Goal: Task Accomplishment & Management: Use online tool/utility

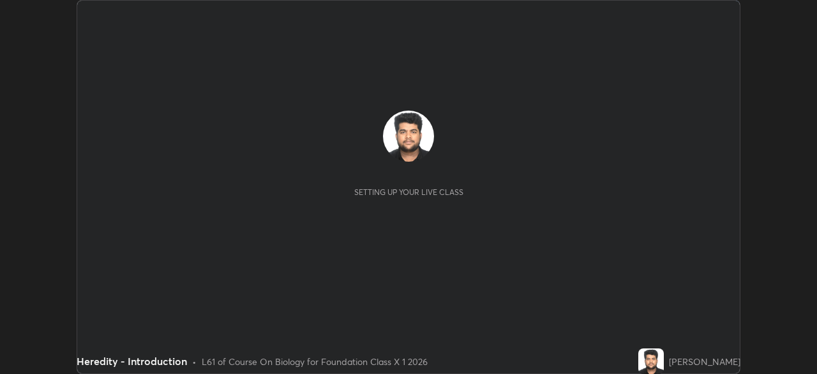
scroll to position [374, 817]
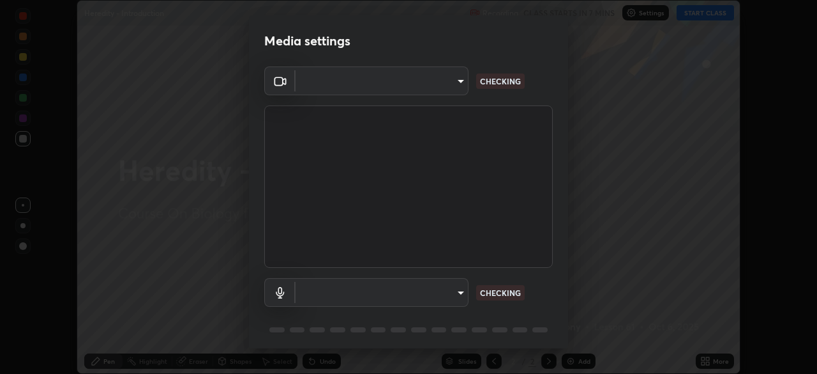
type input "3e25356f195e64551e879d1afeb1ef0f0a2c3c8c5562ca0bf2adaabd0d8e470d"
click at [459, 291] on body "Erase all Heredity - Introduction Recording CLASS STARTS IN 7 MINS Settings STA…" at bounding box center [408, 187] width 817 height 374
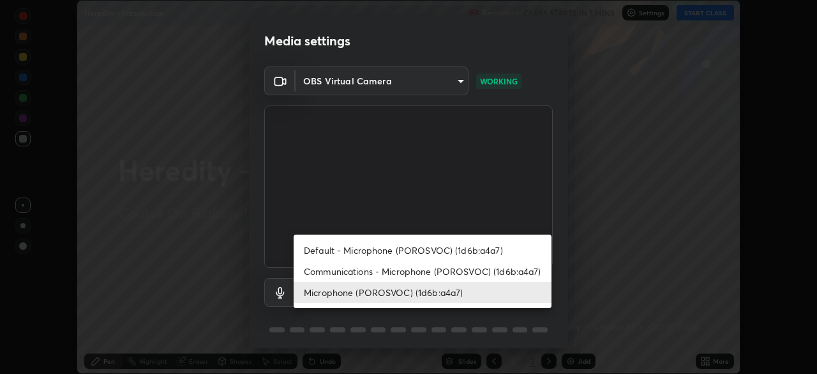
click at [445, 268] on li "Communications - Microphone (POROSVOC) (1d6b:a4a7)" at bounding box center [423, 271] width 258 height 21
type input "communications"
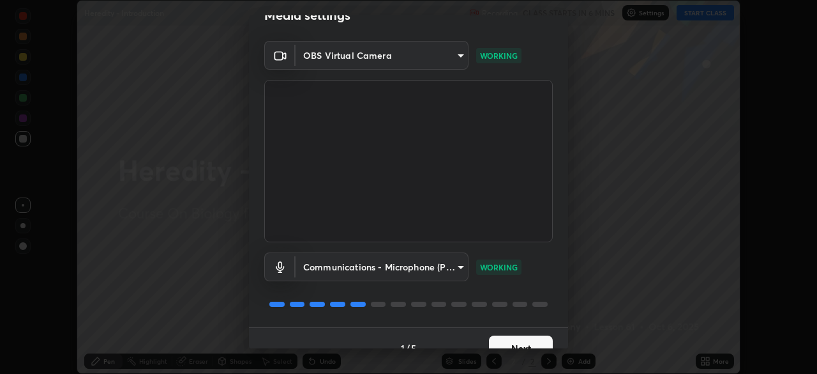
scroll to position [45, 0]
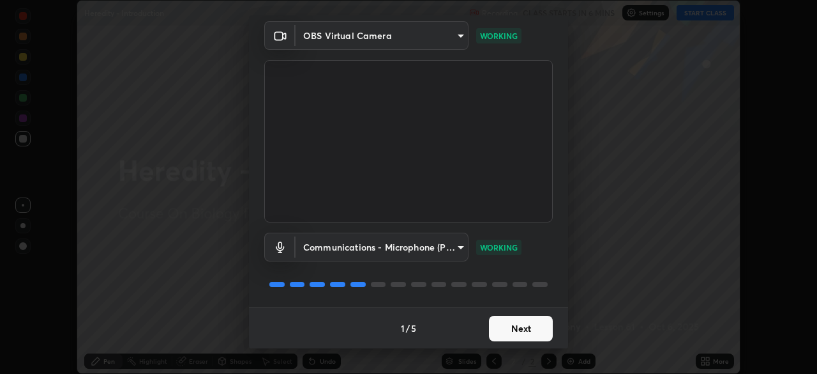
click at [501, 328] on button "Next" at bounding box center [521, 328] width 64 height 26
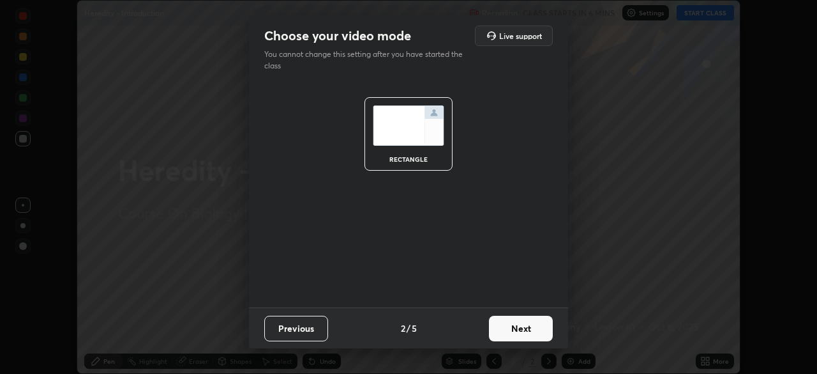
scroll to position [0, 0]
click at [501, 328] on button "Next" at bounding box center [521, 328] width 64 height 26
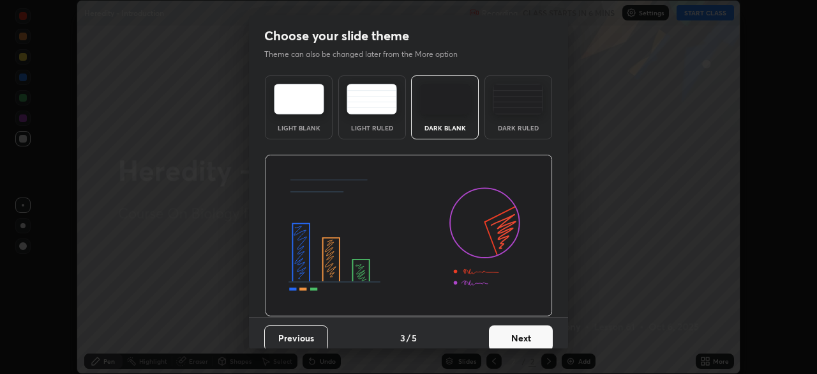
click at [501, 328] on button "Next" at bounding box center [521, 338] width 64 height 26
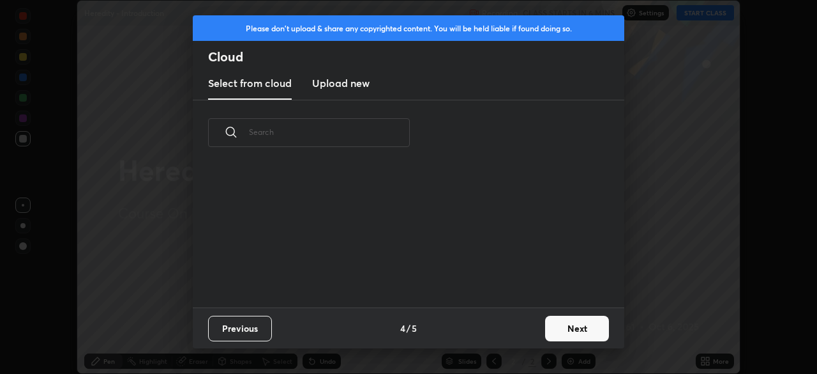
click at [553, 329] on button "Next" at bounding box center [577, 328] width 64 height 26
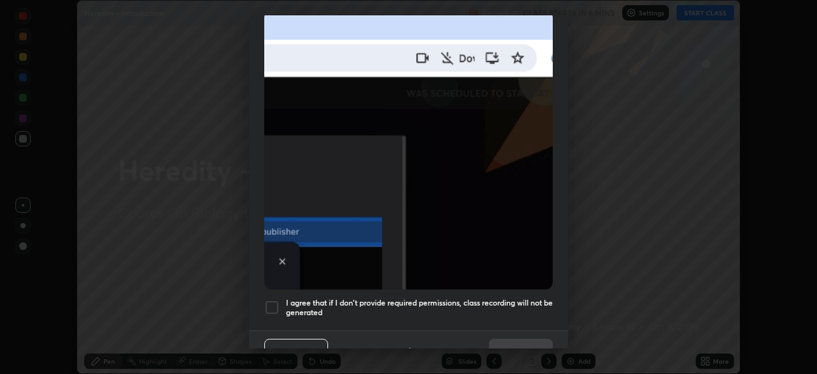
scroll to position [306, 0]
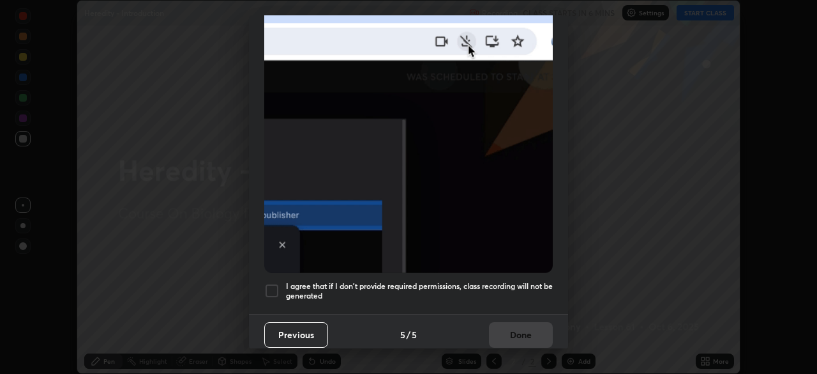
click at [274, 283] on div at bounding box center [271, 290] width 15 height 15
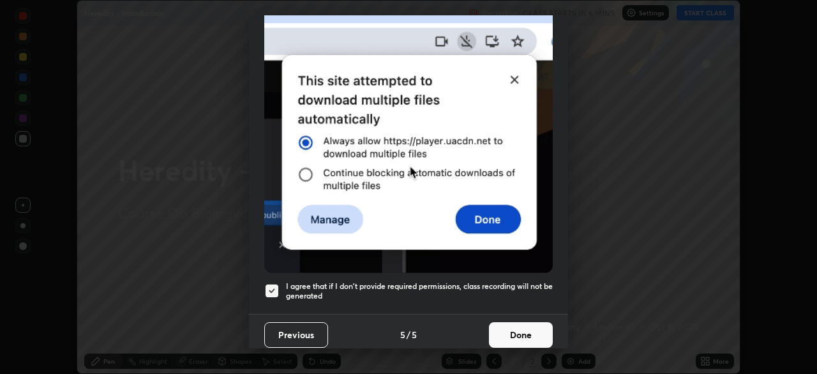
click at [507, 331] on button "Done" at bounding box center [521, 335] width 64 height 26
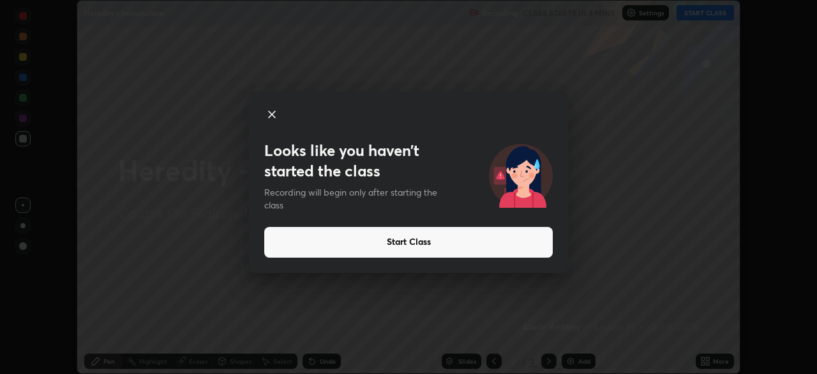
click at [272, 116] on icon at bounding box center [271, 114] width 15 height 15
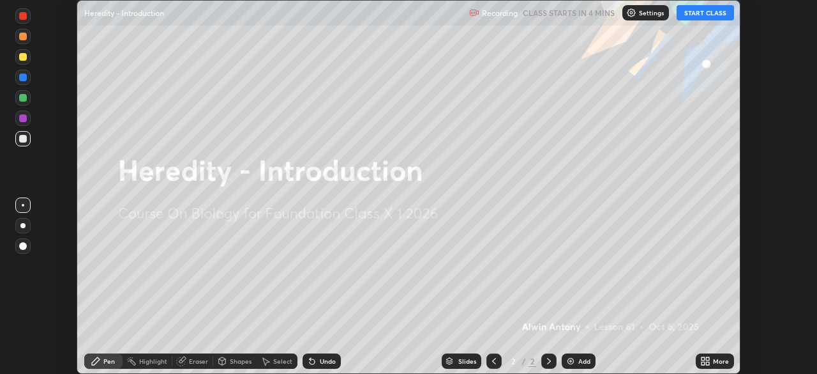
click at [702, 363] on icon at bounding box center [703, 362] width 3 height 3
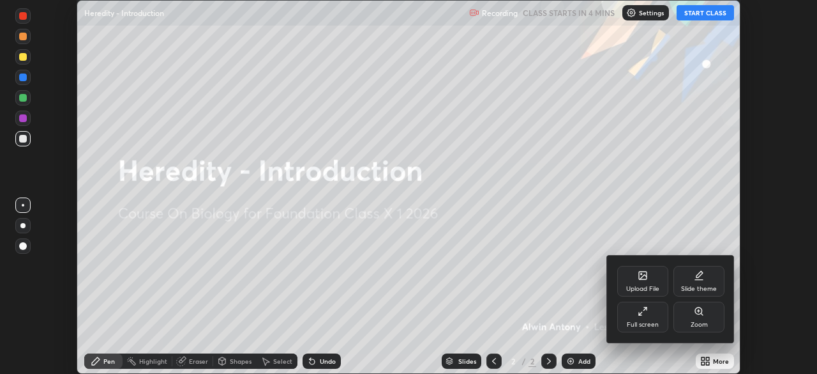
click at [646, 286] on div "Upload File" at bounding box center [642, 288] width 33 height 6
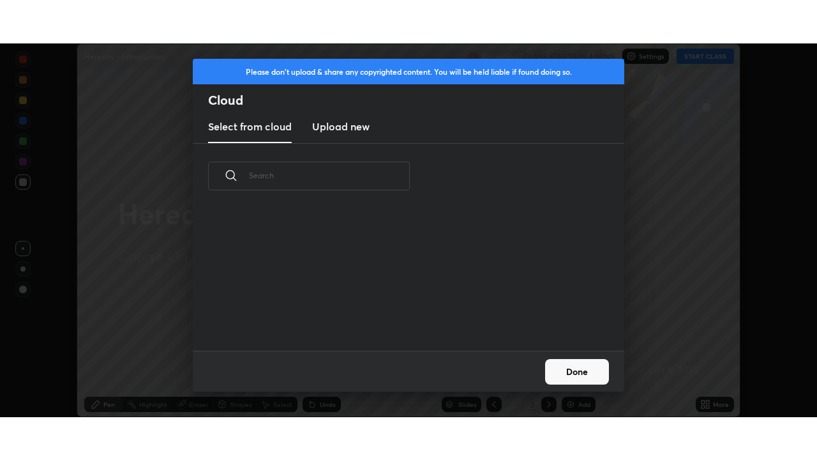
scroll to position [142, 410]
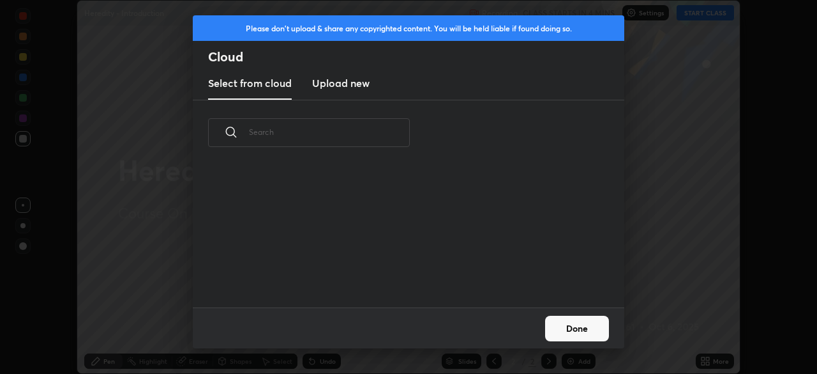
click at [351, 91] on new "Upload new" at bounding box center [340, 84] width 57 height 32
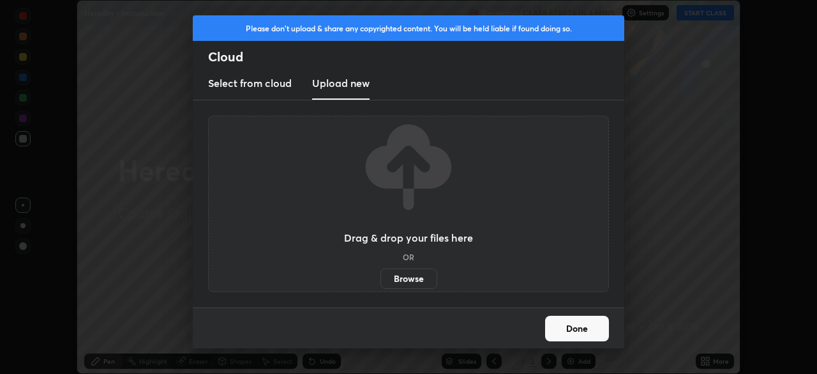
click at [397, 271] on label "Browse" at bounding box center [409, 278] width 57 height 20
click at [381, 271] on input "Browse" at bounding box center [381, 278] width 0 height 20
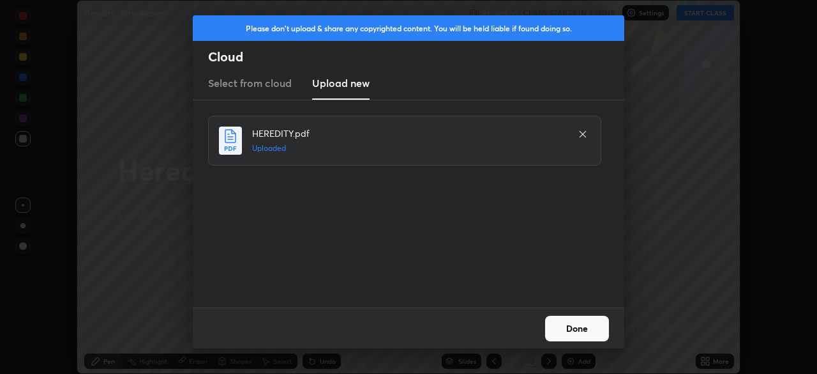
click at [591, 331] on button "Done" at bounding box center [577, 328] width 64 height 26
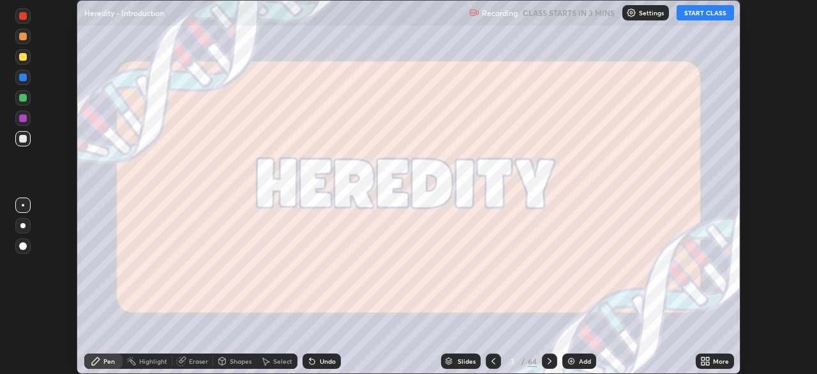
click at [715, 17] on button "START CLASS" at bounding box center [705, 12] width 57 height 15
click at [717, 359] on div "More" at bounding box center [721, 361] width 16 height 6
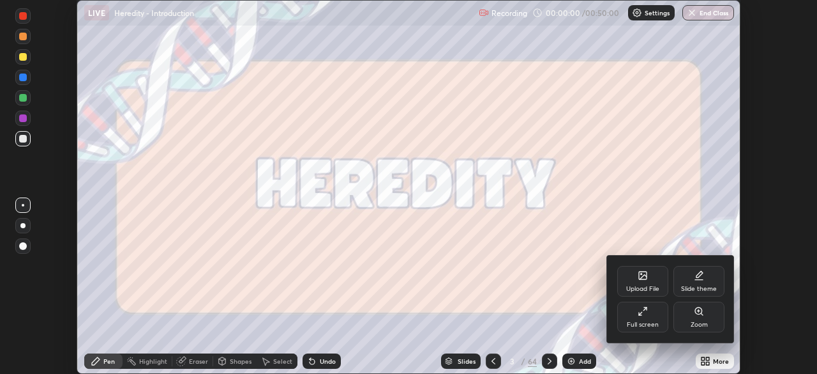
click at [635, 321] on div "Full screen" at bounding box center [643, 324] width 32 height 6
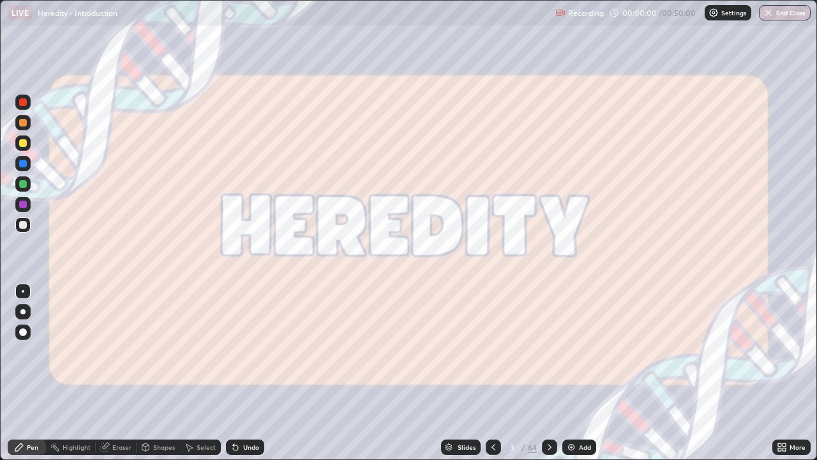
scroll to position [460, 817]
click at [547, 373] on div at bounding box center [549, 446] width 15 height 15
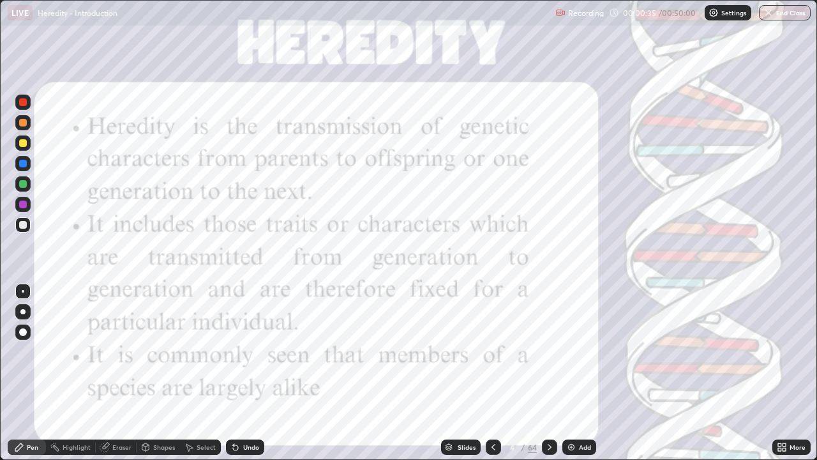
click at [492, 373] on icon at bounding box center [494, 447] width 10 height 10
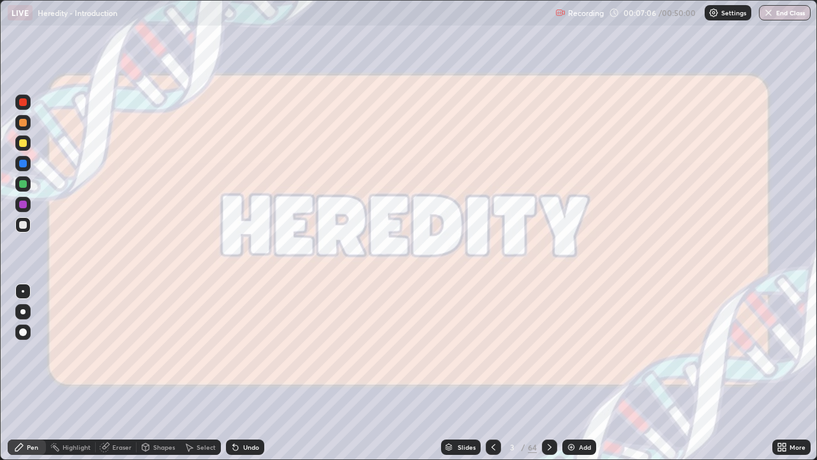
click at [549, 373] on icon at bounding box center [550, 447] width 10 height 10
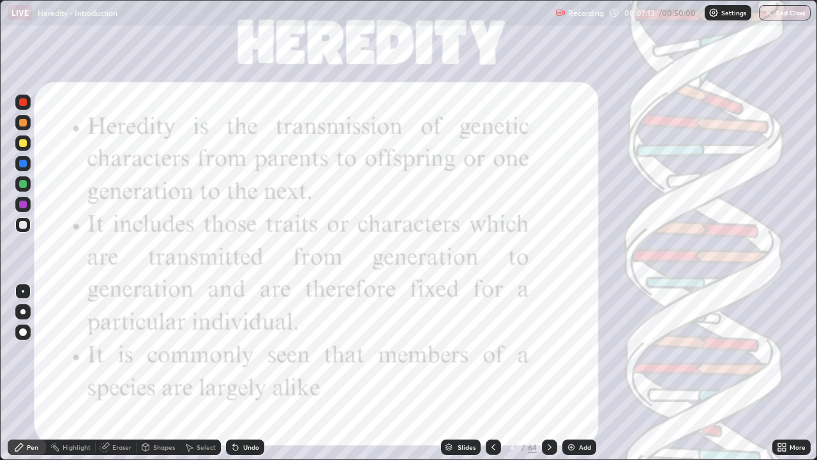
click at [22, 109] on div at bounding box center [22, 102] width 15 height 15
click at [549, 373] on icon at bounding box center [550, 447] width 10 height 10
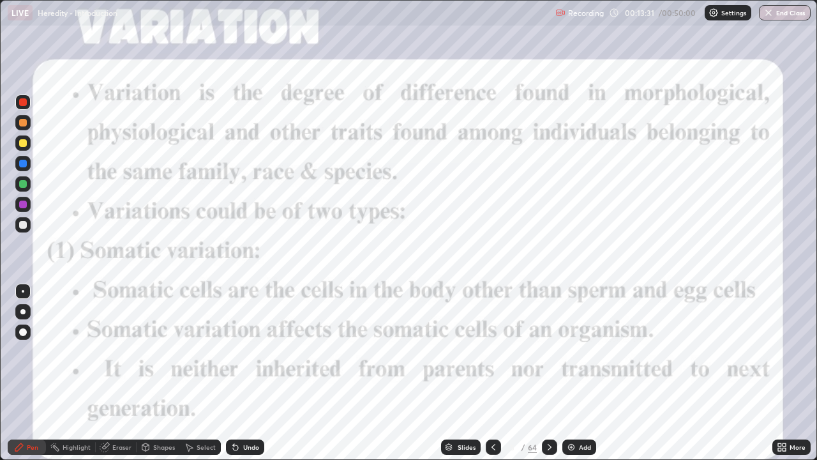
click at [554, 373] on div at bounding box center [549, 446] width 15 height 15
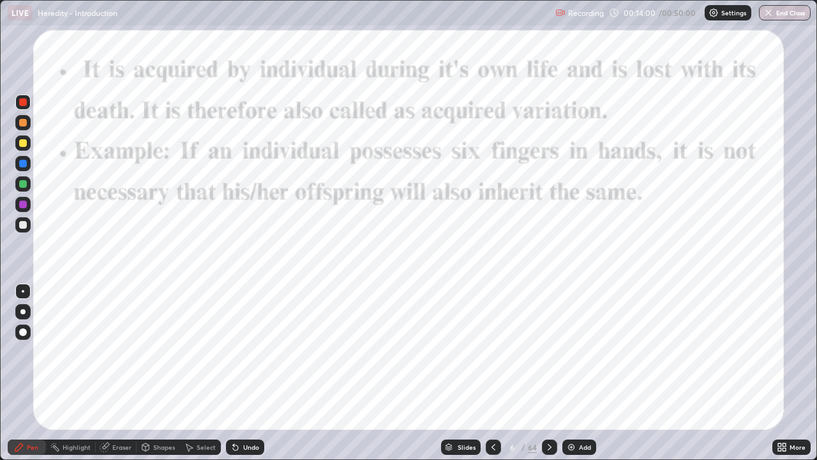
click at [545, 373] on icon at bounding box center [550, 447] width 10 height 10
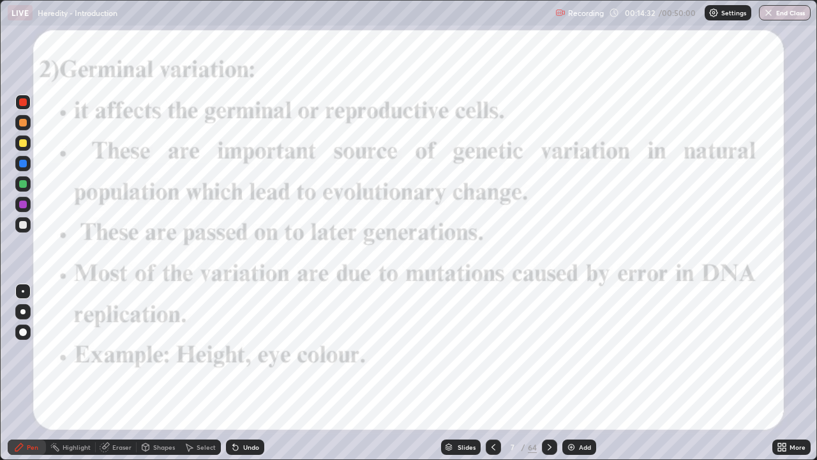
click at [550, 373] on icon at bounding box center [550, 447] width 10 height 10
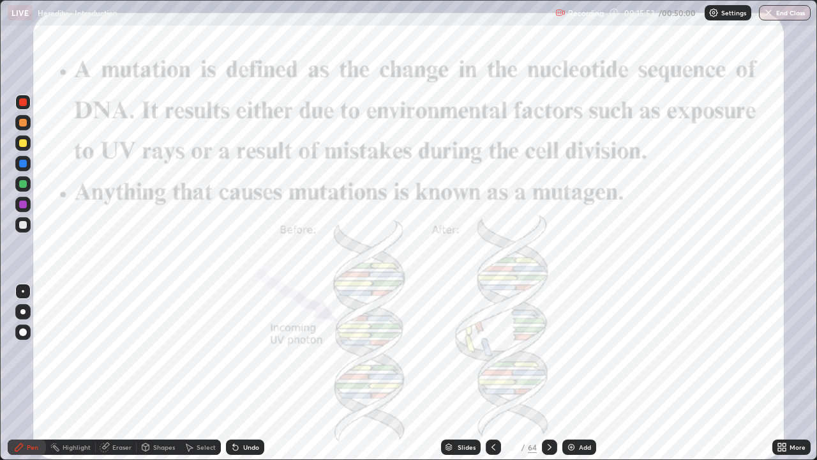
click at [554, 373] on div at bounding box center [549, 446] width 15 height 15
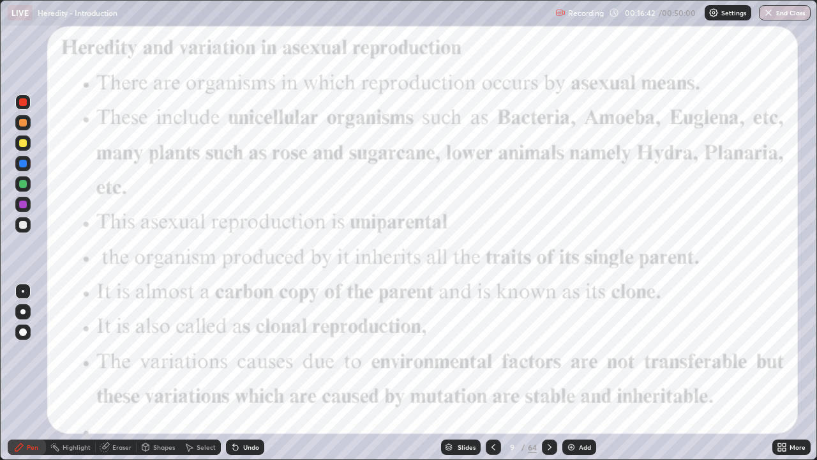
click at [118, 373] on div "Eraser" at bounding box center [121, 447] width 19 height 6
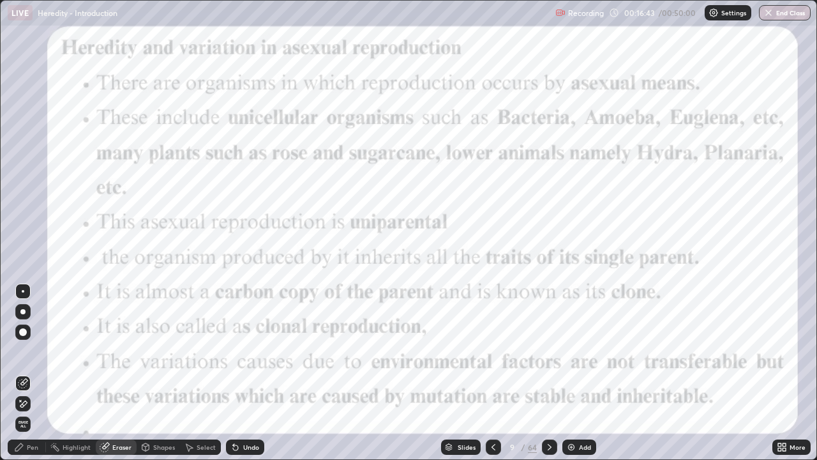
click at [20, 373] on icon at bounding box center [20, 400] width 1 height 1
click at [23, 373] on span "Erase all" at bounding box center [23, 424] width 14 height 8
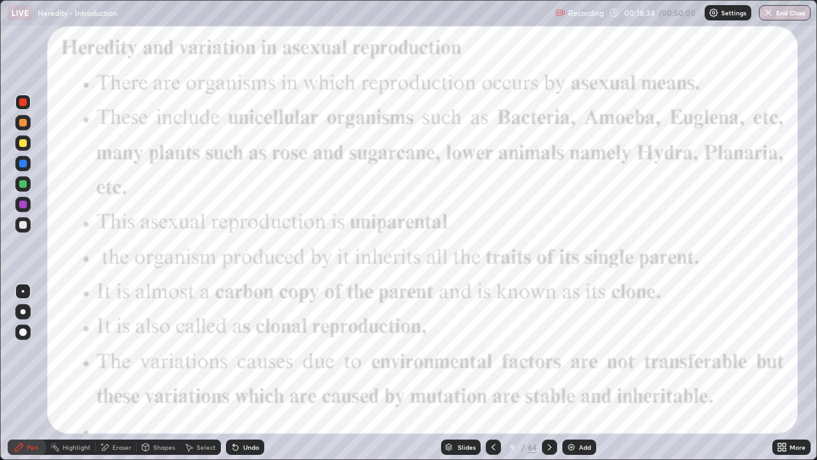
click at [549, 373] on icon at bounding box center [550, 447] width 4 height 6
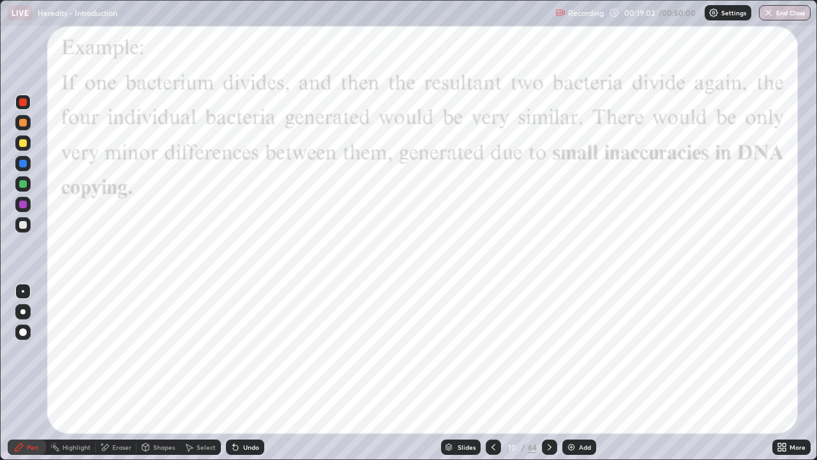
click at [548, 373] on icon at bounding box center [550, 447] width 4 height 6
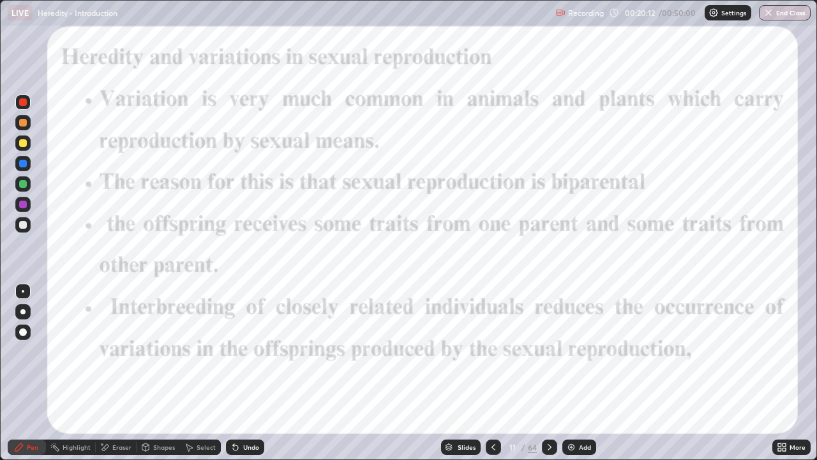
click at [549, 373] on icon at bounding box center [550, 447] width 10 height 10
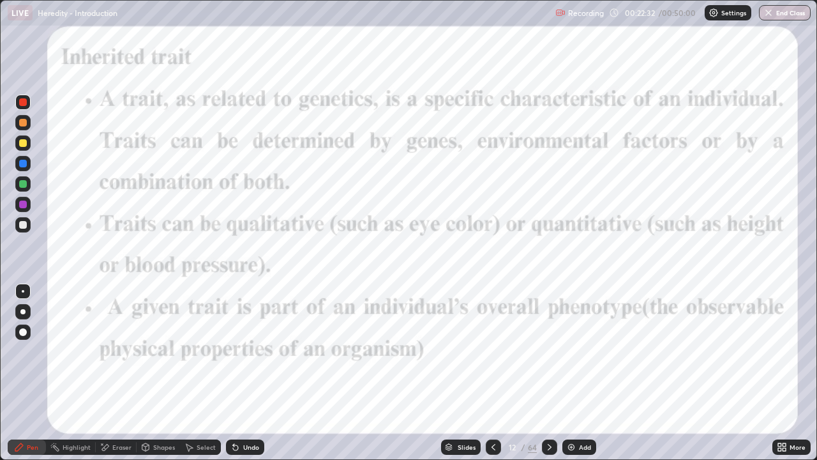
click at [547, 373] on icon at bounding box center [550, 447] width 10 height 10
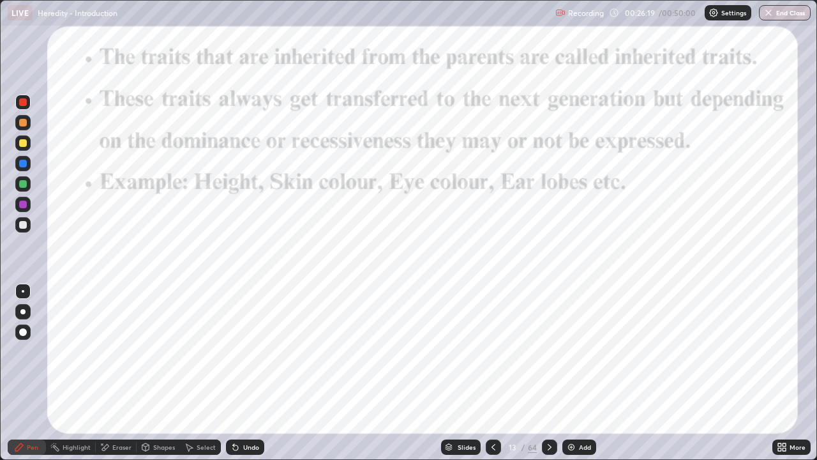
click at [549, 373] on icon at bounding box center [550, 447] width 10 height 10
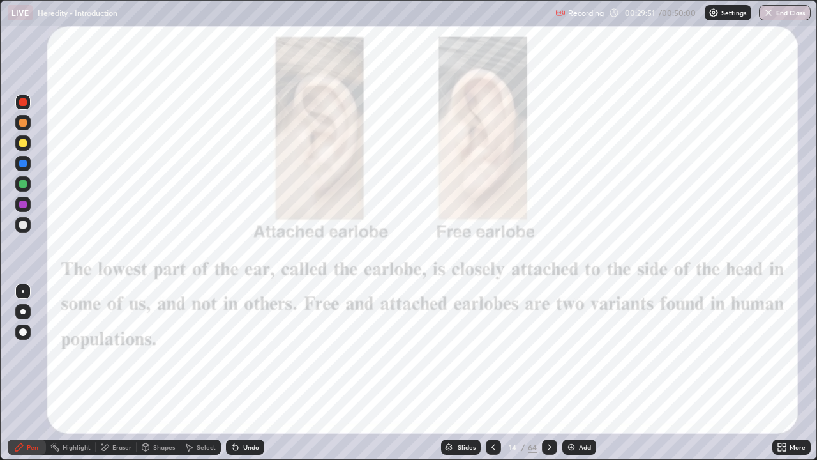
click at [549, 373] on icon at bounding box center [550, 447] width 10 height 10
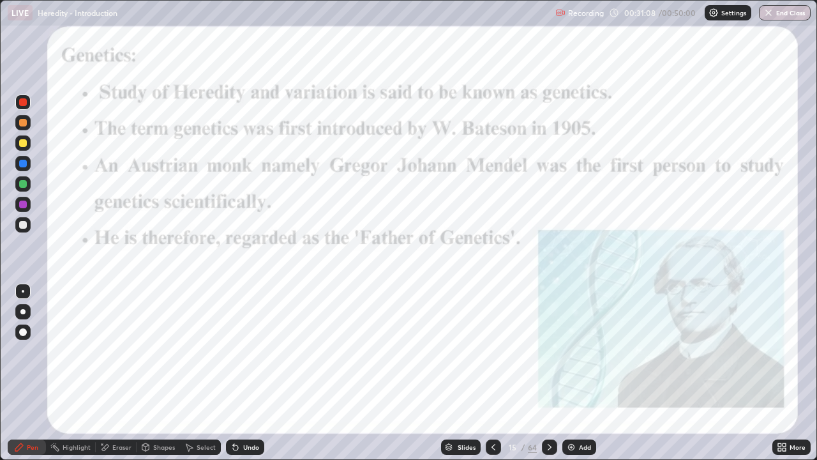
click at [556, 373] on div at bounding box center [549, 447] width 15 height 26
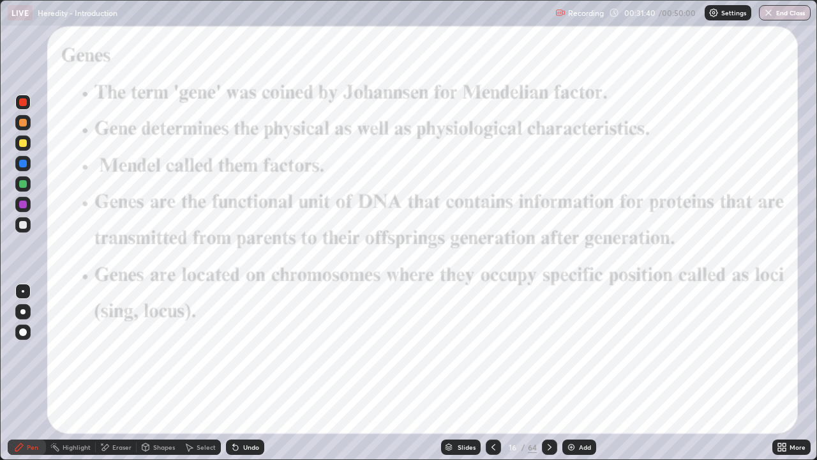
click at [548, 373] on icon at bounding box center [550, 447] width 4 height 6
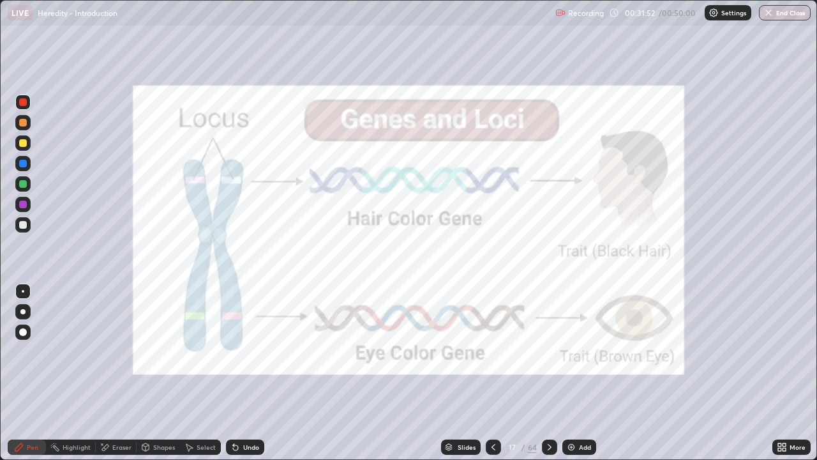
click at [119, 373] on div "Eraser" at bounding box center [116, 446] width 41 height 15
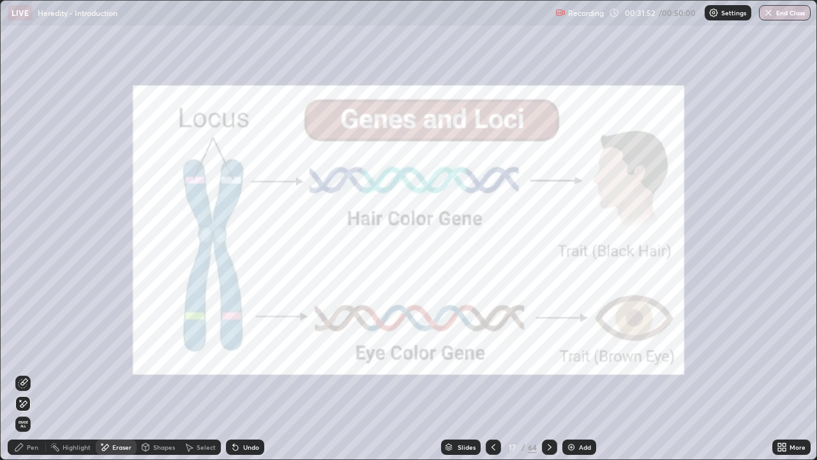
click at [31, 373] on div at bounding box center [23, 403] width 20 height 20
click at [120, 373] on div "Eraser" at bounding box center [121, 447] width 19 height 6
click at [25, 373] on span "Erase all" at bounding box center [23, 424] width 14 height 8
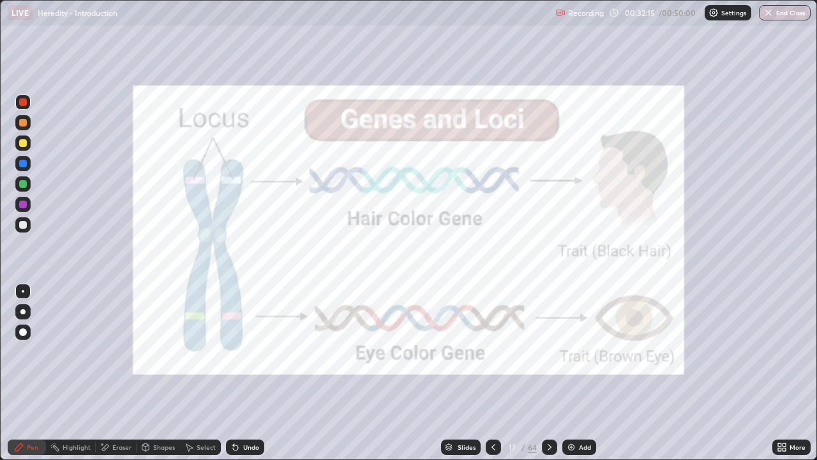
click at [107, 373] on icon at bounding box center [105, 447] width 7 height 6
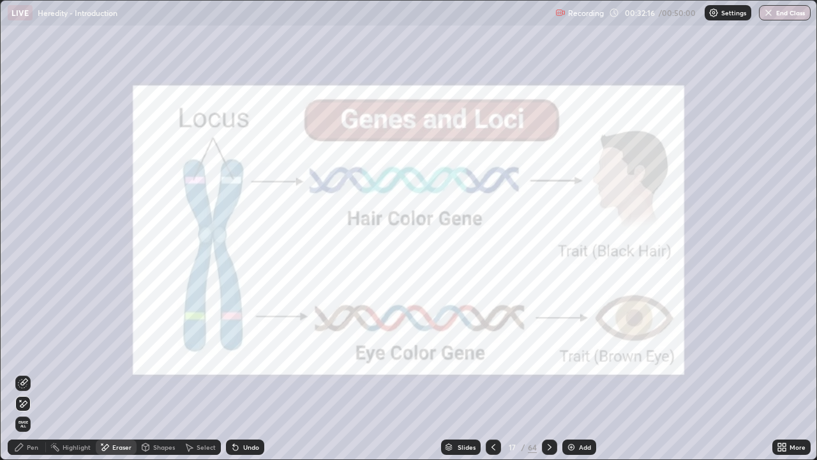
click at [24, 373] on span "Erase all" at bounding box center [23, 424] width 14 height 8
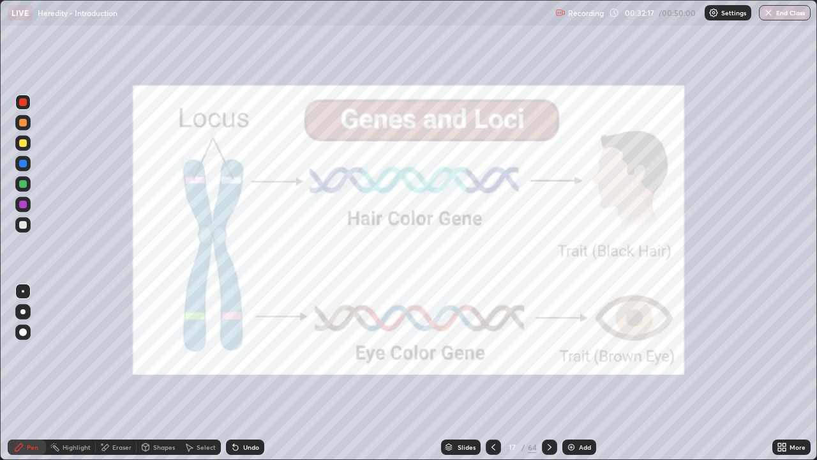
click at [448, 373] on icon at bounding box center [449, 449] width 6 height 2
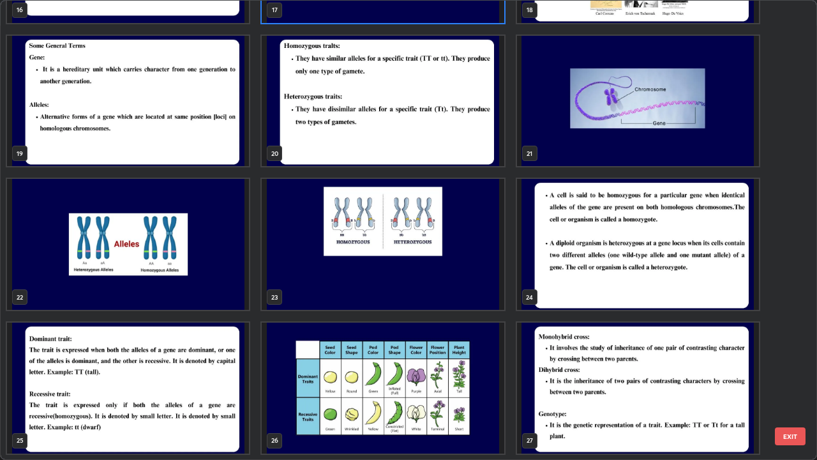
scroll to position [835, 0]
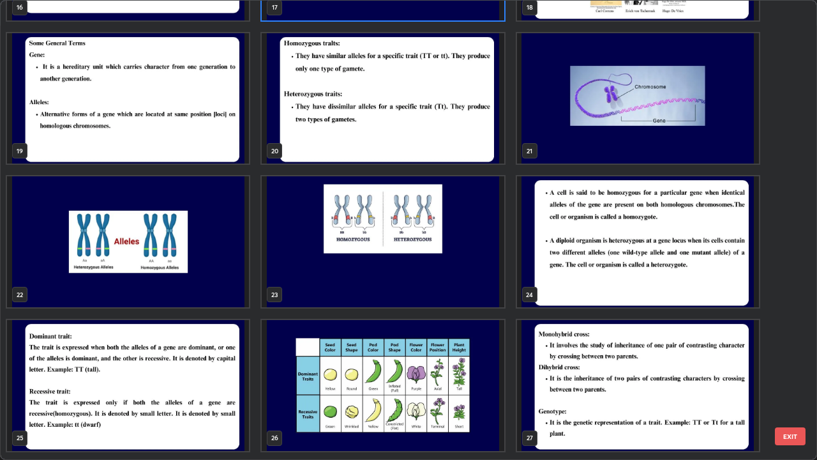
click at [617, 143] on img "grid" at bounding box center [638, 98] width 242 height 131
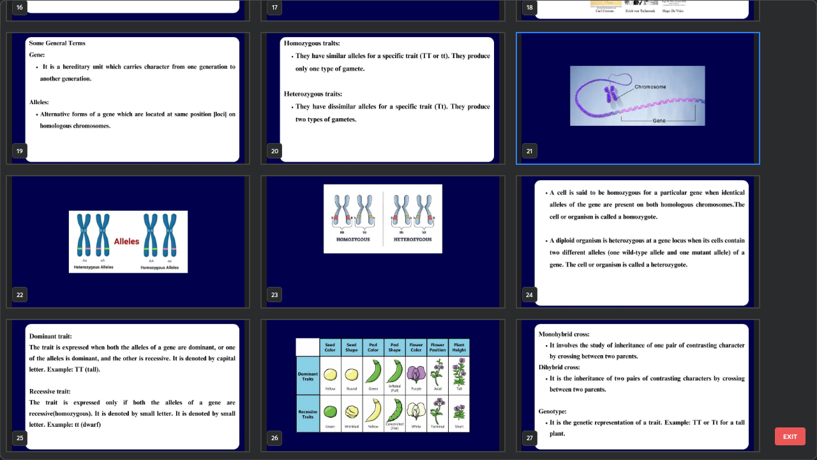
click at [616, 142] on img "grid" at bounding box center [638, 98] width 242 height 131
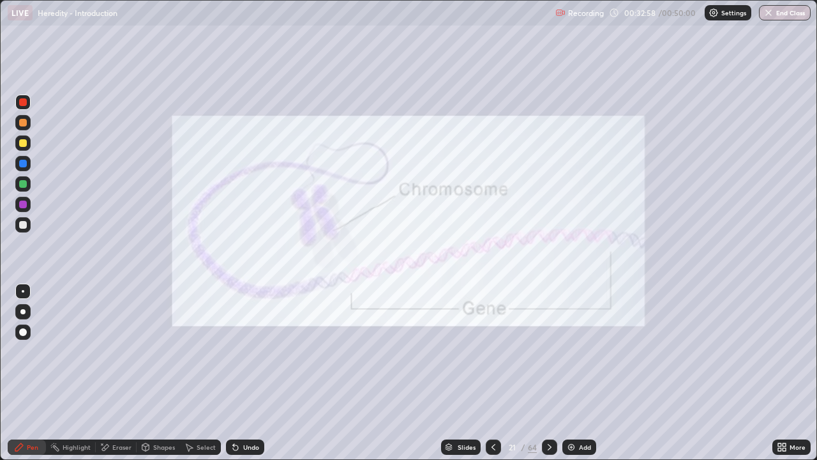
click at [110, 373] on div "Eraser" at bounding box center [116, 446] width 41 height 15
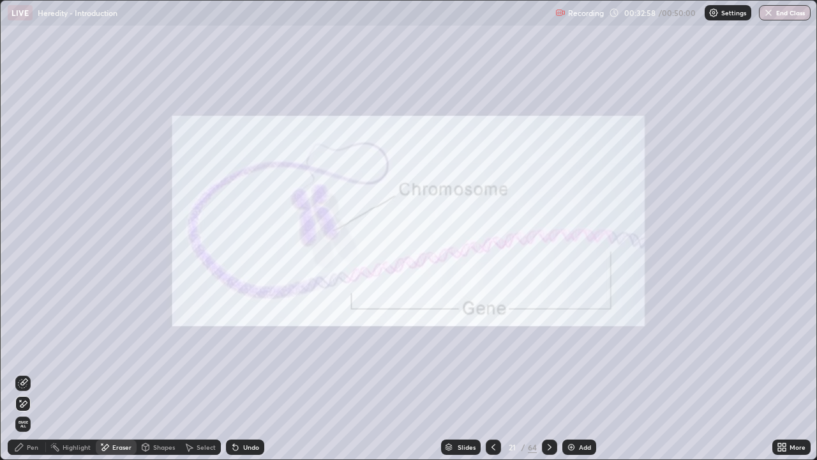
click at [23, 373] on span "Erase all" at bounding box center [23, 424] width 14 height 8
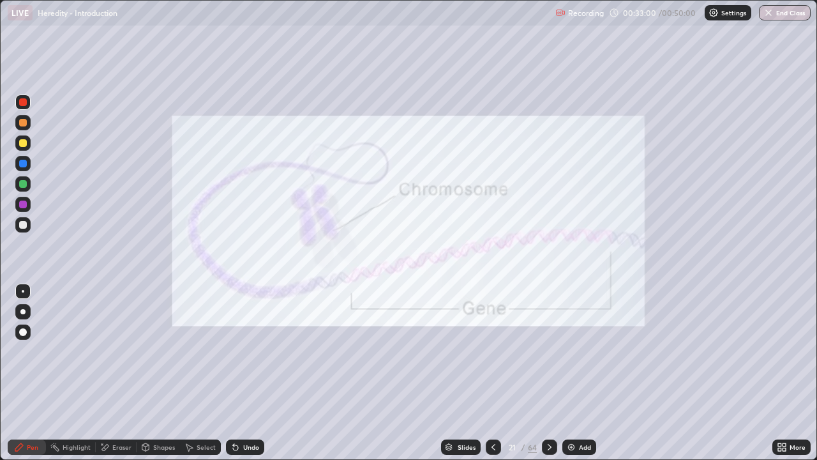
click at [448, 373] on icon at bounding box center [449, 445] width 6 height 3
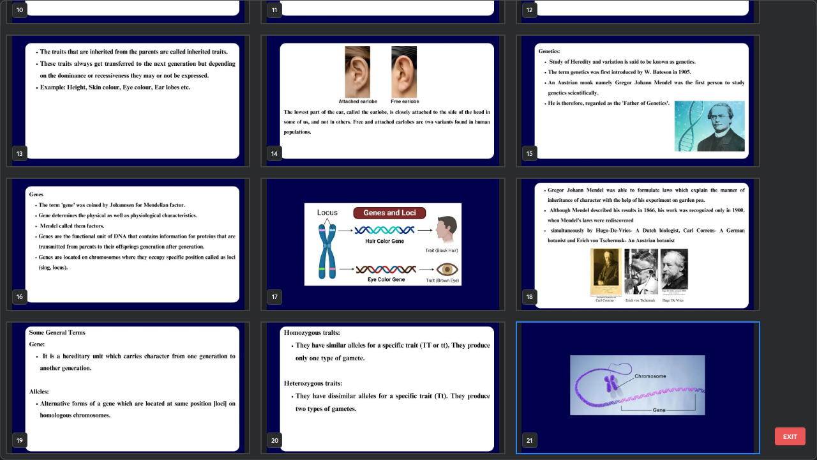
scroll to position [455, 810]
click at [301, 291] on img "grid" at bounding box center [383, 244] width 242 height 131
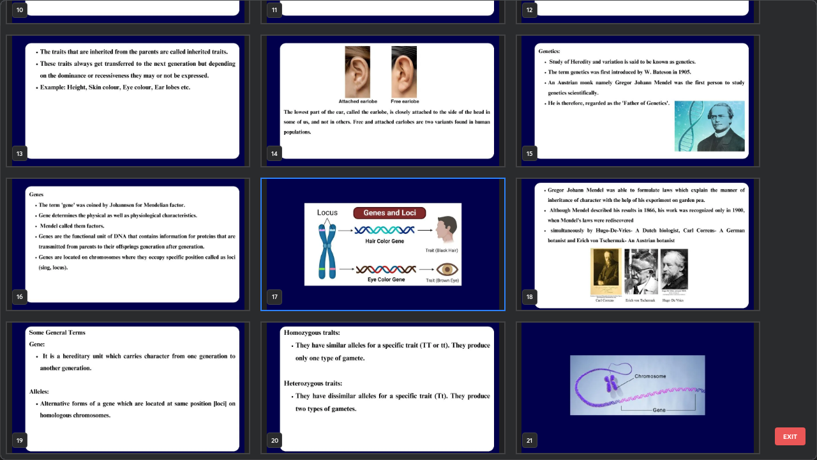
click at [300, 292] on img "grid" at bounding box center [383, 244] width 242 height 131
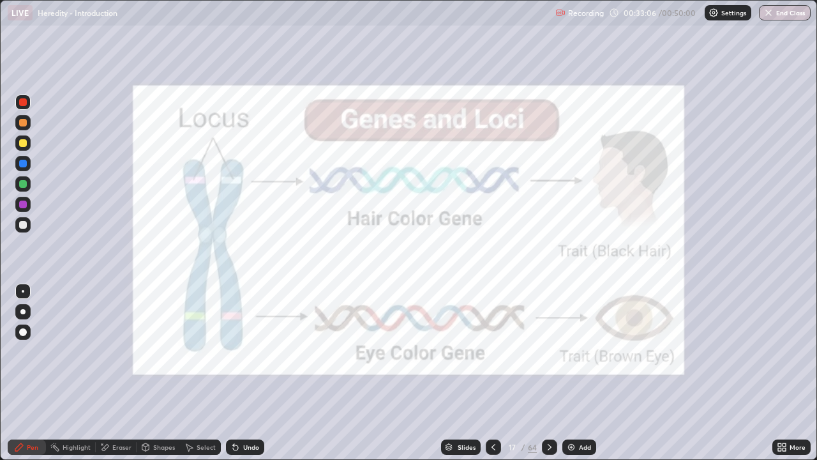
click at [29, 315] on div at bounding box center [22, 311] width 15 height 15
click at [106, 373] on icon at bounding box center [105, 447] width 7 height 6
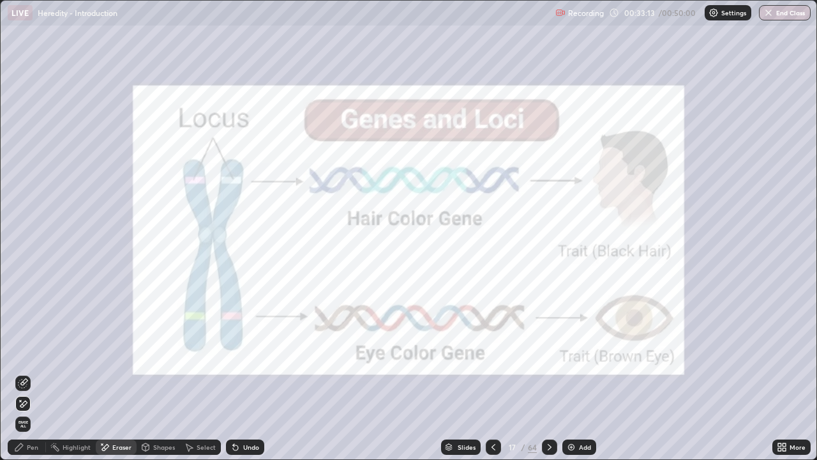
click at [23, 373] on span "Erase all" at bounding box center [23, 424] width 14 height 8
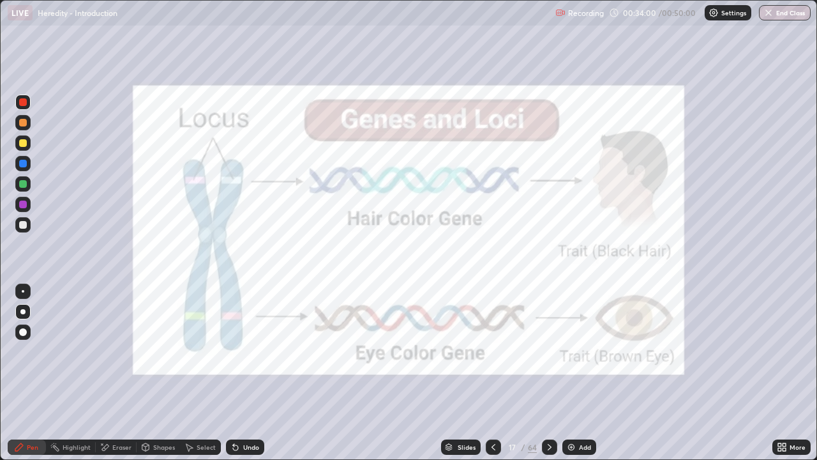
click at [109, 373] on div "Eraser" at bounding box center [116, 446] width 41 height 15
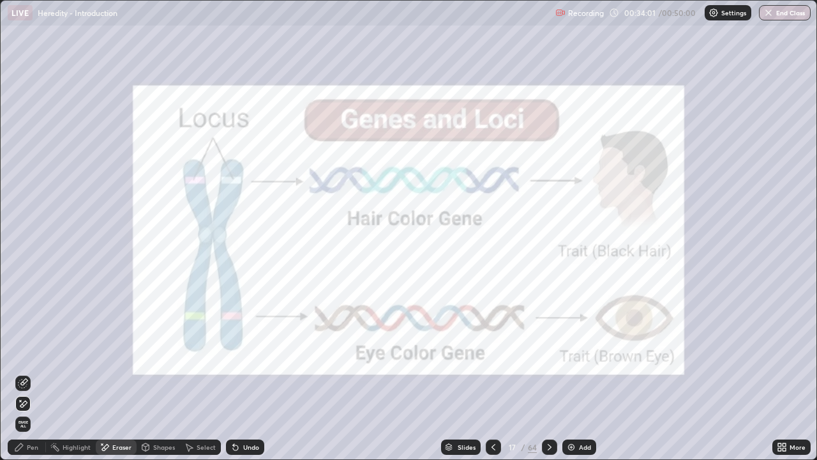
click at [23, 373] on span "Erase all" at bounding box center [23, 424] width 14 height 8
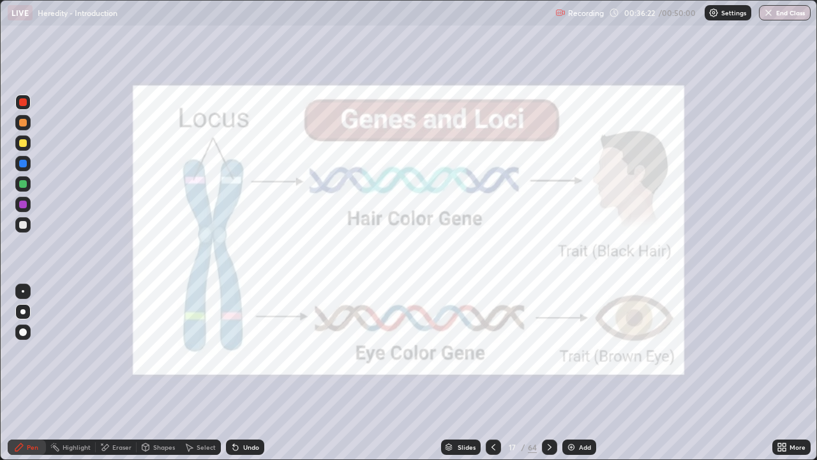
click at [492, 373] on icon at bounding box center [494, 447] width 10 height 10
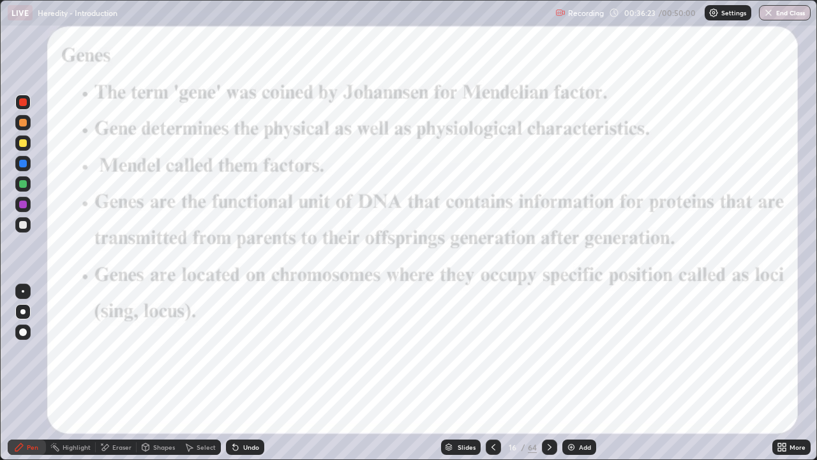
click at [550, 373] on icon at bounding box center [550, 447] width 10 height 10
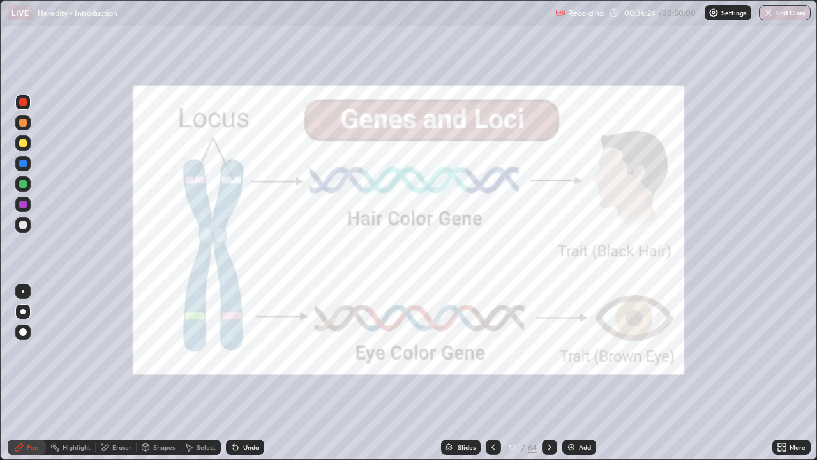
click at [549, 373] on icon at bounding box center [550, 447] width 10 height 10
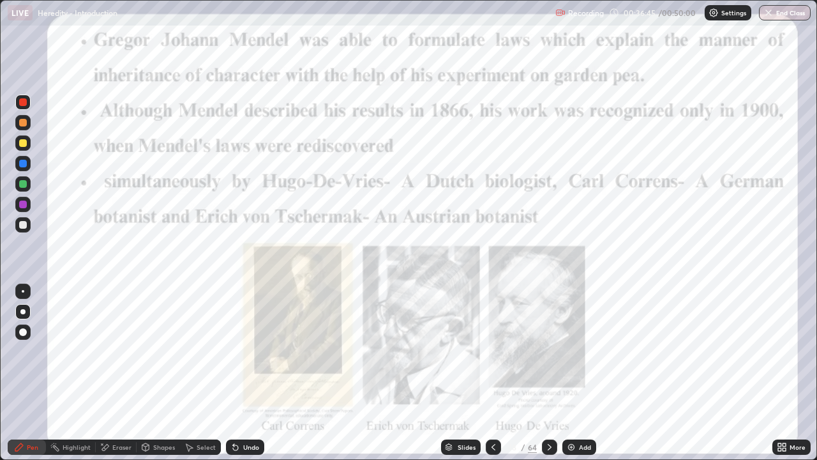
click at [464, 373] on div "Slides" at bounding box center [467, 447] width 18 height 6
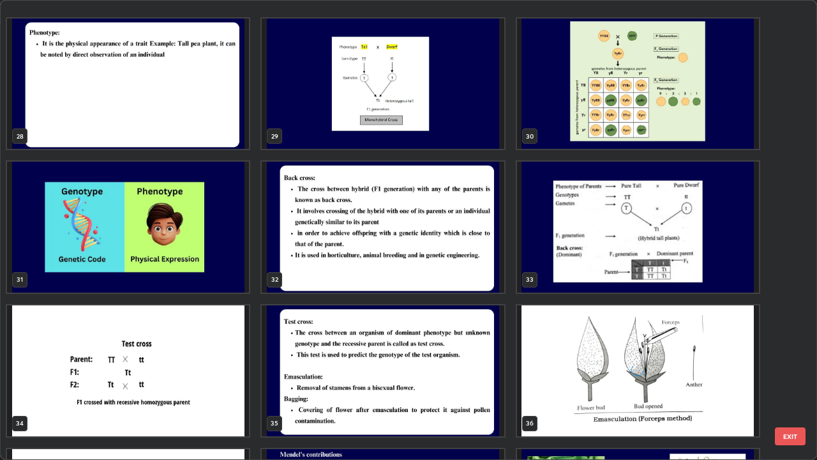
scroll to position [1422, 0]
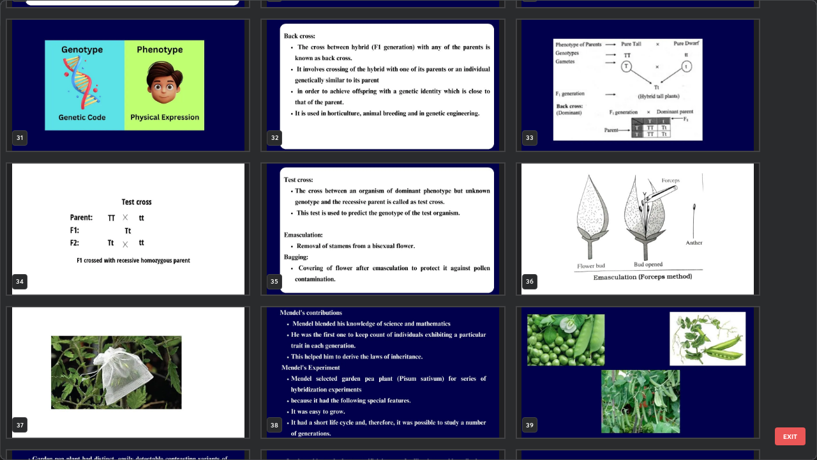
click at [603, 373] on img "grid" at bounding box center [638, 372] width 242 height 131
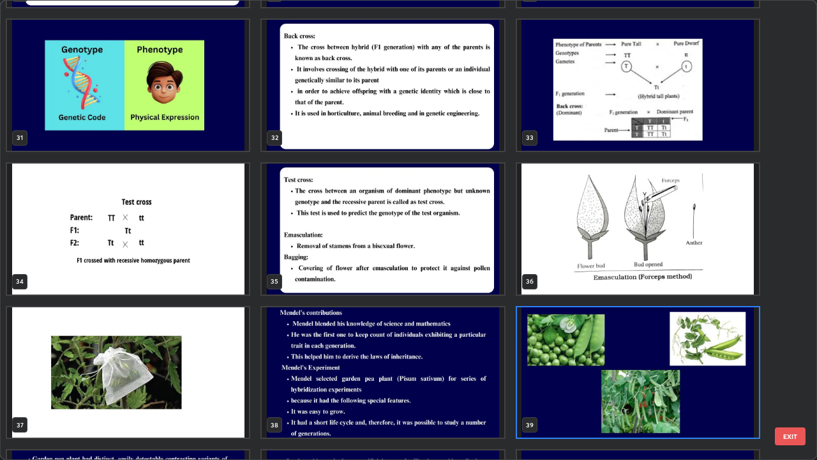
click at [602, 373] on img "grid" at bounding box center [638, 372] width 242 height 131
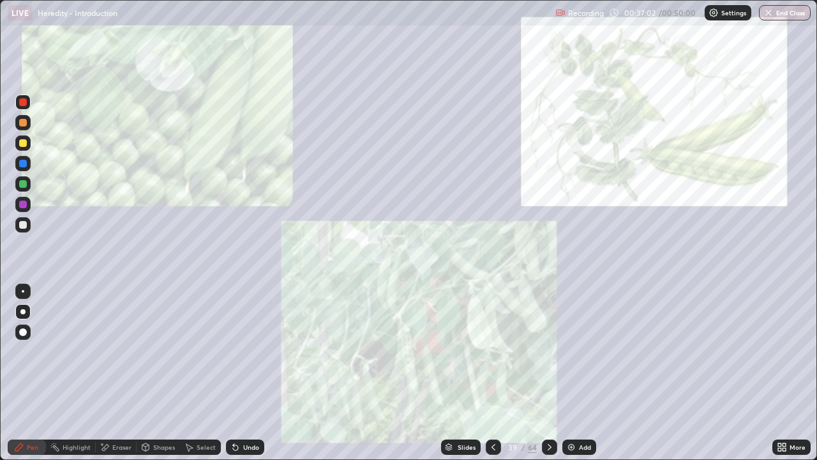
click at [462, 373] on div "Slides" at bounding box center [467, 447] width 18 height 6
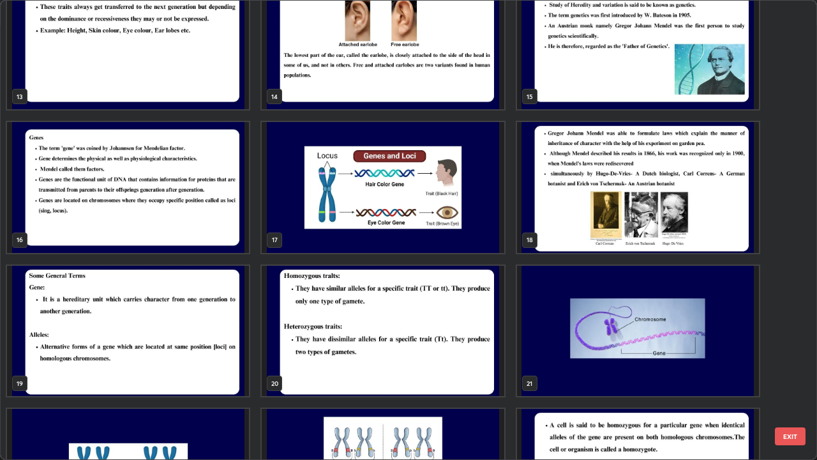
scroll to position [588, 0]
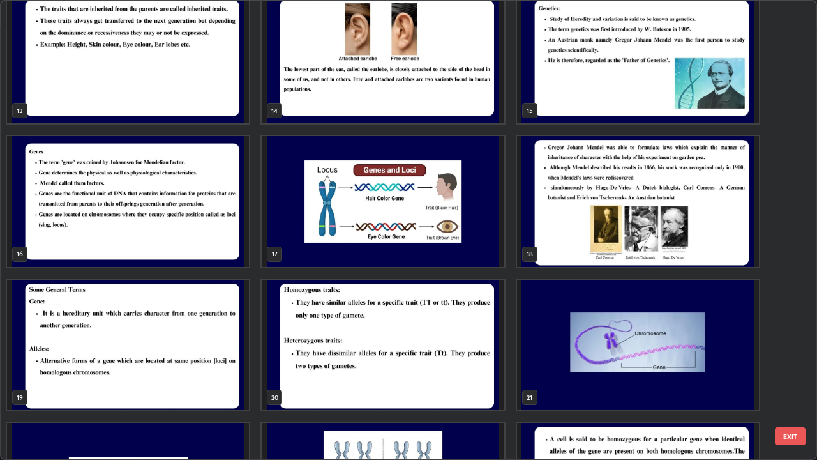
click at [566, 257] on img "grid" at bounding box center [638, 201] width 242 height 131
click at [568, 257] on img "grid" at bounding box center [638, 201] width 242 height 131
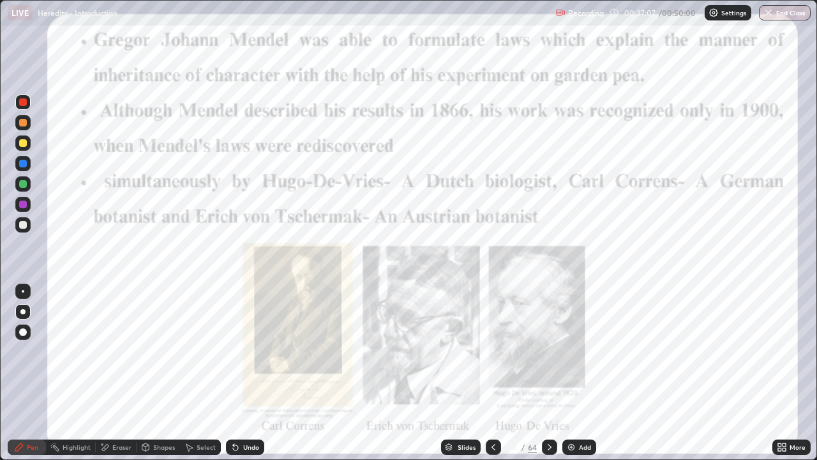
click at [568, 257] on img "grid" at bounding box center [638, 201] width 242 height 131
click at [549, 373] on icon at bounding box center [550, 447] width 10 height 10
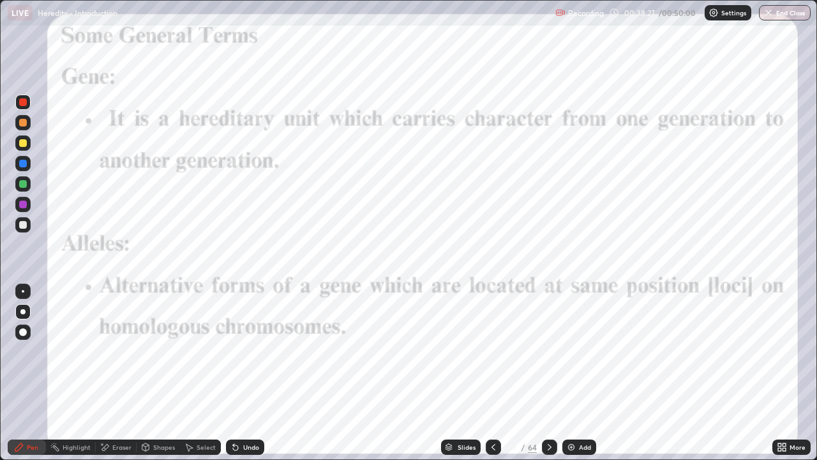
click at [468, 373] on div "Slides" at bounding box center [467, 447] width 18 height 6
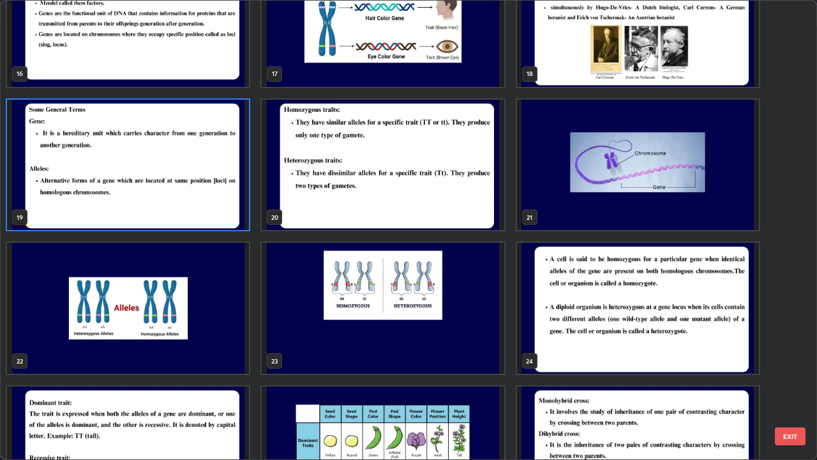
scroll to position [773, 0]
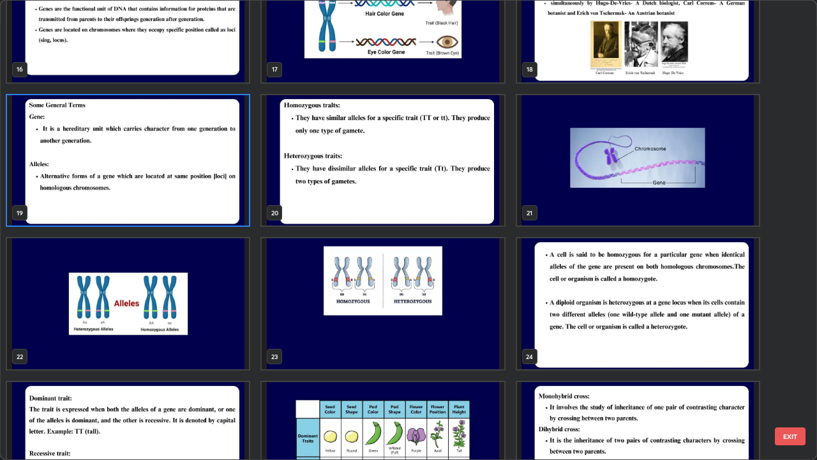
click at [238, 326] on img "grid" at bounding box center [128, 303] width 242 height 131
click at [231, 327] on img "grid" at bounding box center [128, 303] width 242 height 131
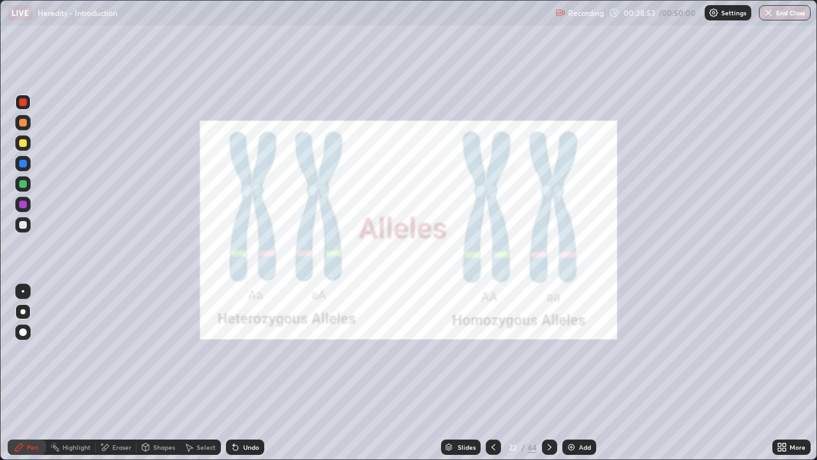
click at [486, 373] on div at bounding box center [493, 446] width 15 height 15
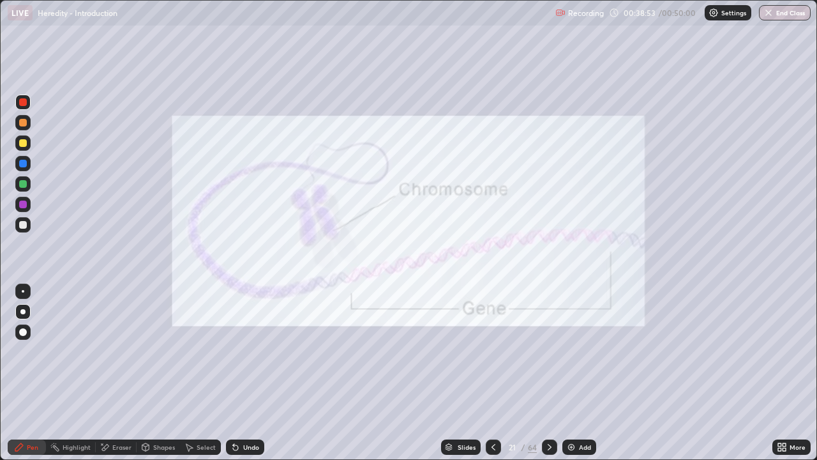
click at [460, 373] on div "Slides" at bounding box center [467, 447] width 18 height 6
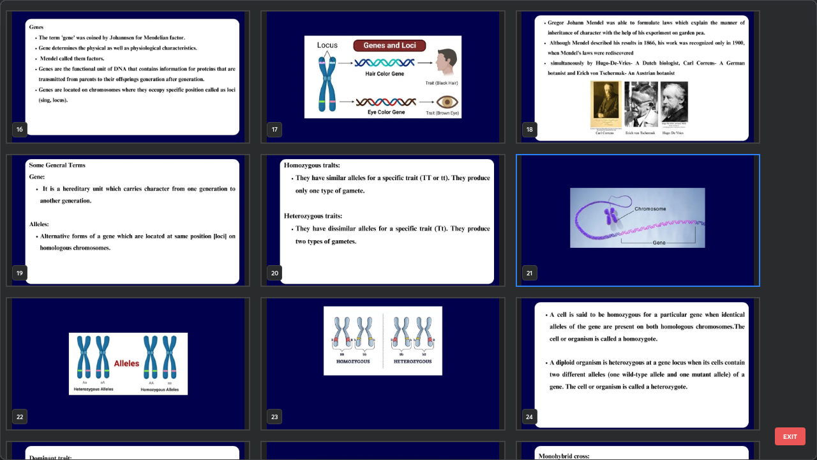
scroll to position [717, 0]
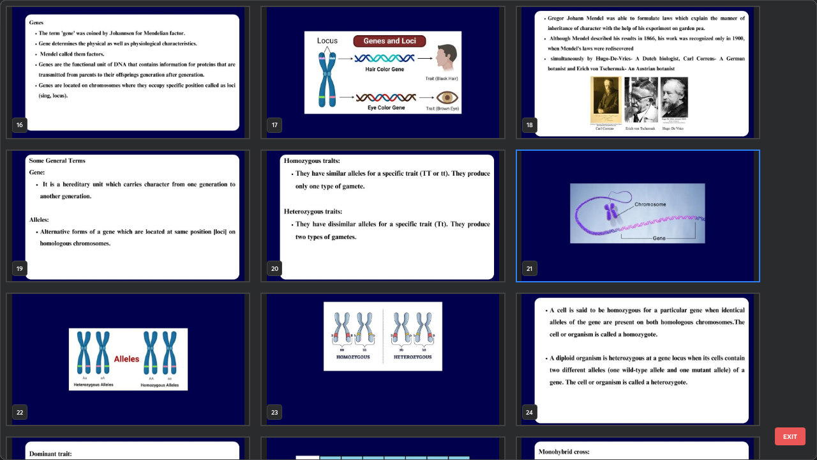
click at [231, 261] on img "grid" at bounding box center [128, 216] width 242 height 131
click at [229, 254] on img "grid" at bounding box center [128, 216] width 242 height 131
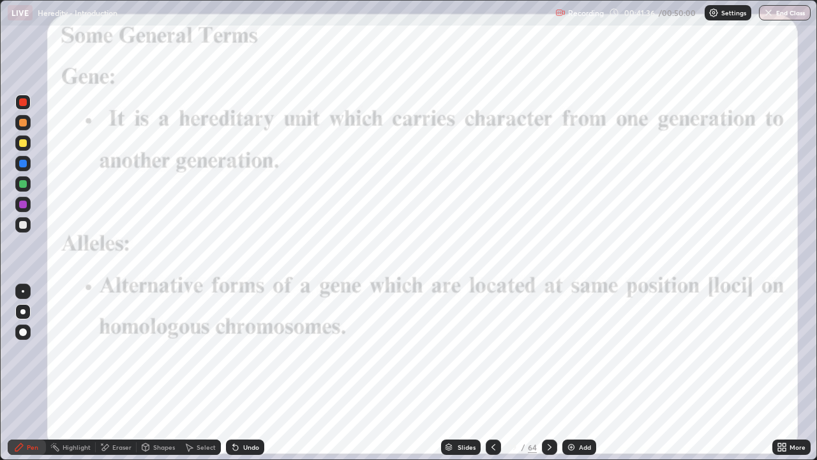
click at [122, 373] on div "Eraser" at bounding box center [121, 447] width 19 height 6
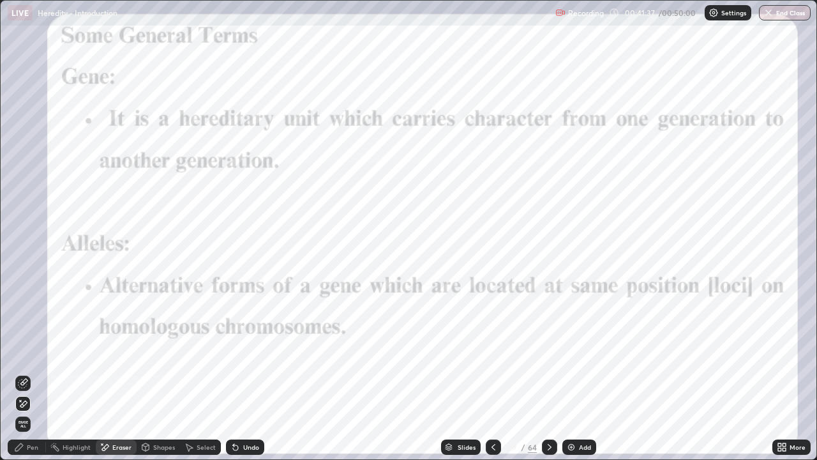
click at [26, 373] on span "Erase all" at bounding box center [23, 424] width 14 height 8
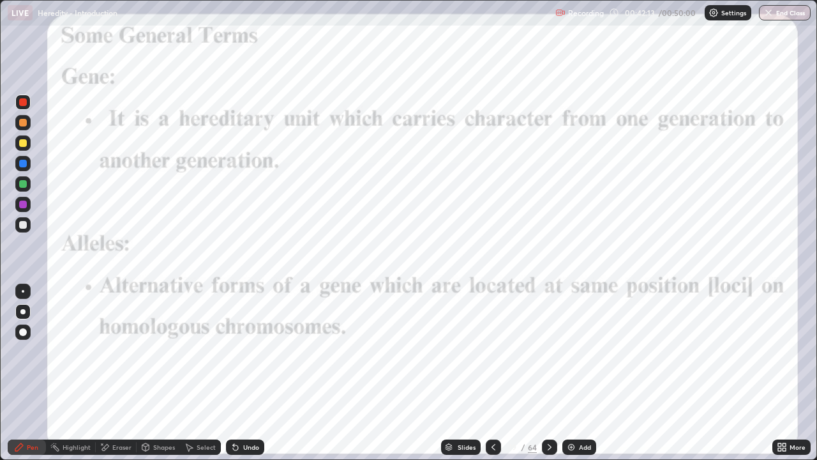
click at [117, 373] on div "Eraser" at bounding box center [121, 447] width 19 height 6
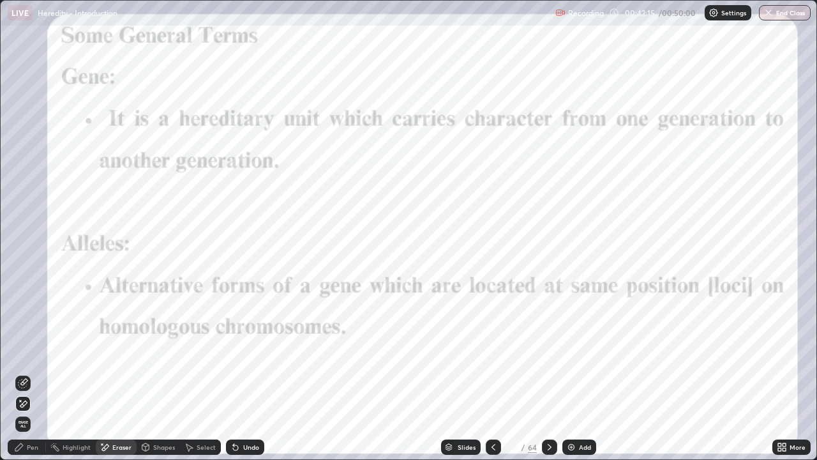
click at [24, 373] on icon at bounding box center [19, 447] width 10 height 10
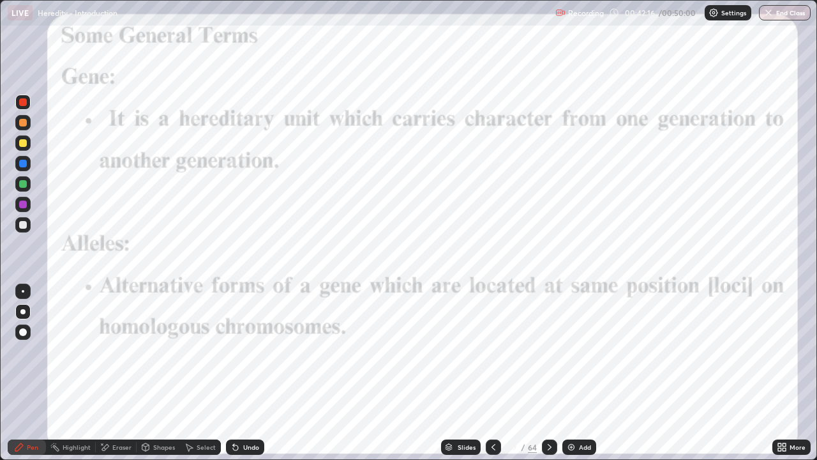
click at [27, 128] on div at bounding box center [22, 122] width 15 height 15
click at [24, 143] on div at bounding box center [23, 143] width 8 height 8
click at [29, 108] on div at bounding box center [22, 102] width 15 height 20
click at [130, 373] on div "Eraser" at bounding box center [121, 447] width 19 height 6
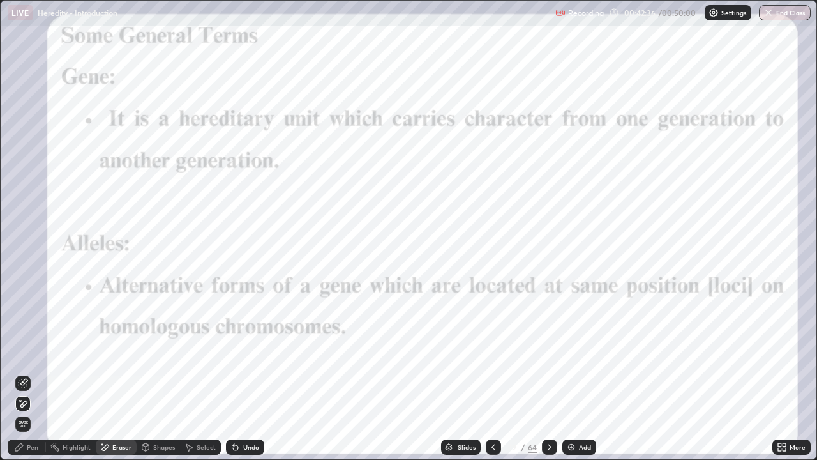
click at [23, 373] on span "Erase all" at bounding box center [23, 424] width 14 height 8
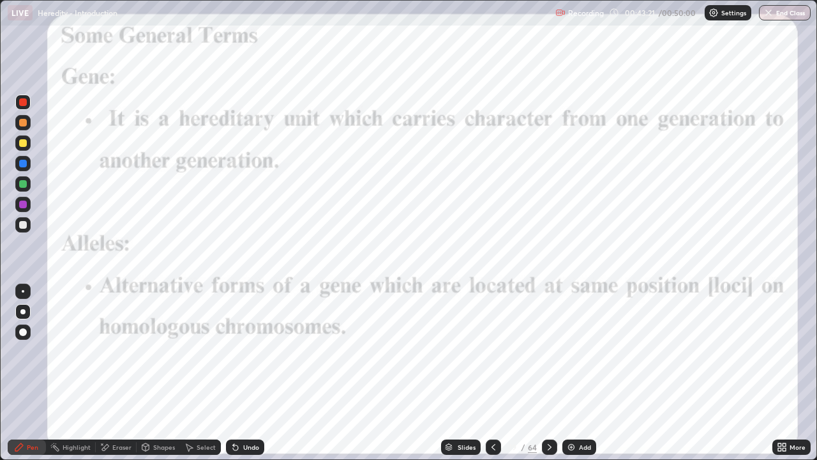
click at [577, 373] on div "Add" at bounding box center [580, 446] width 34 height 15
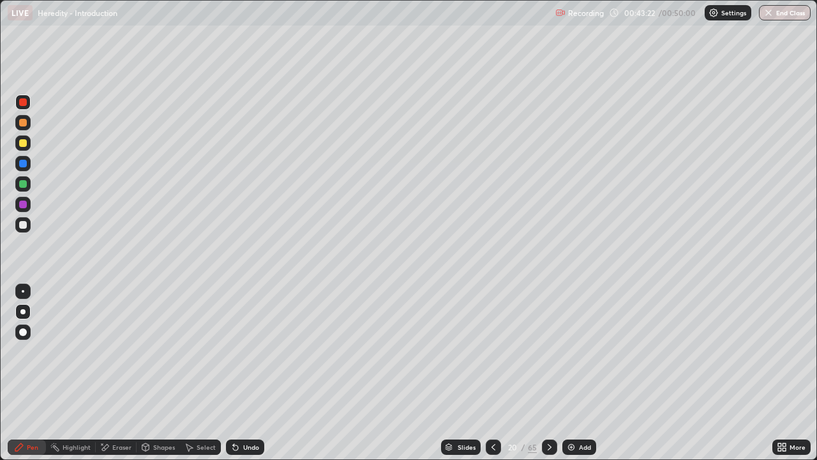
click at [27, 223] on div at bounding box center [22, 224] width 15 height 15
click at [794, 10] on button "End Class" at bounding box center [786, 12] width 50 height 15
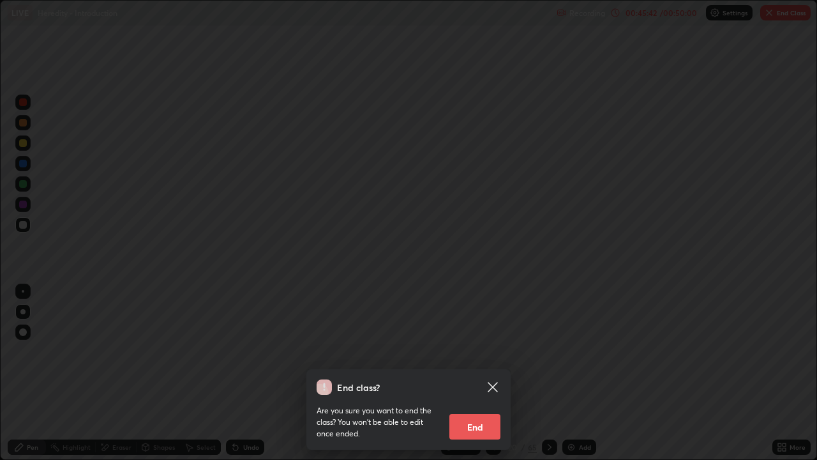
click at [474, 373] on button "End" at bounding box center [475, 427] width 51 height 26
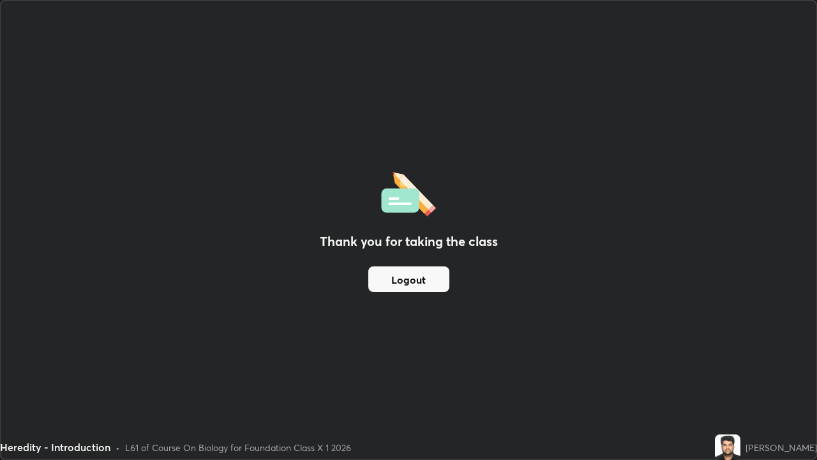
click at [400, 289] on button "Logout" at bounding box center [408, 279] width 81 height 26
